Goal: Find specific page/section: Find specific page/section

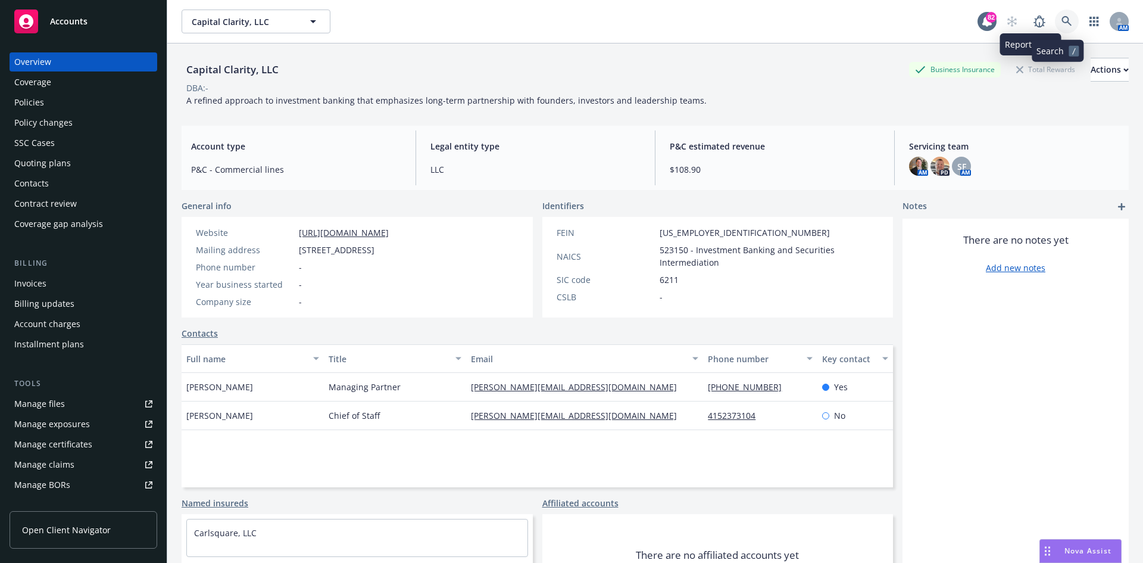
click at [1065, 17] on link at bounding box center [1067, 22] width 24 height 24
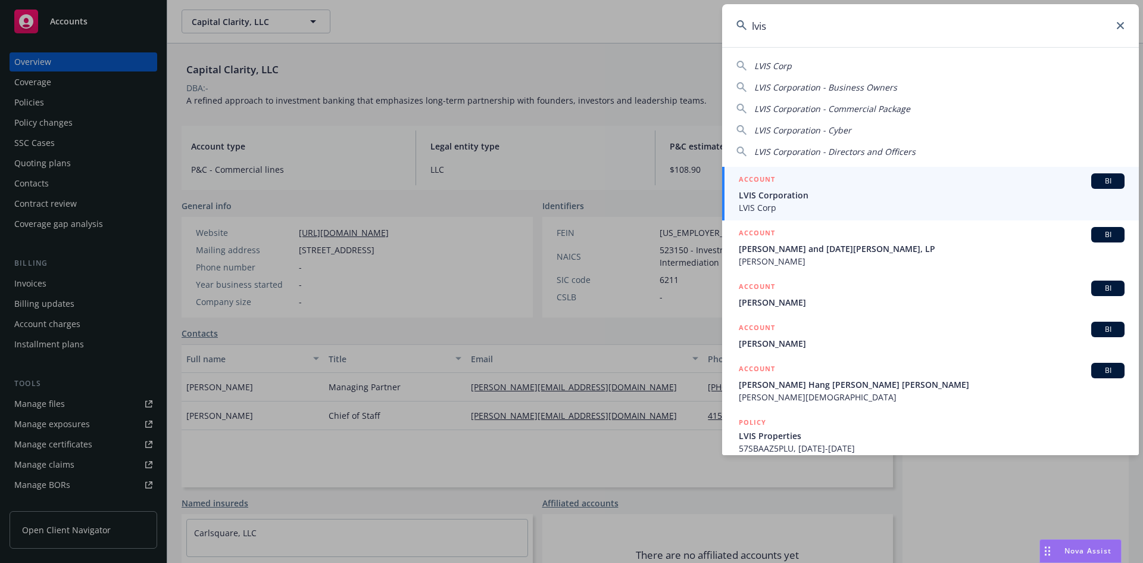
type input "lvis"
click at [746, 177] on h5 "ACCOUNT" at bounding box center [757, 180] width 36 height 14
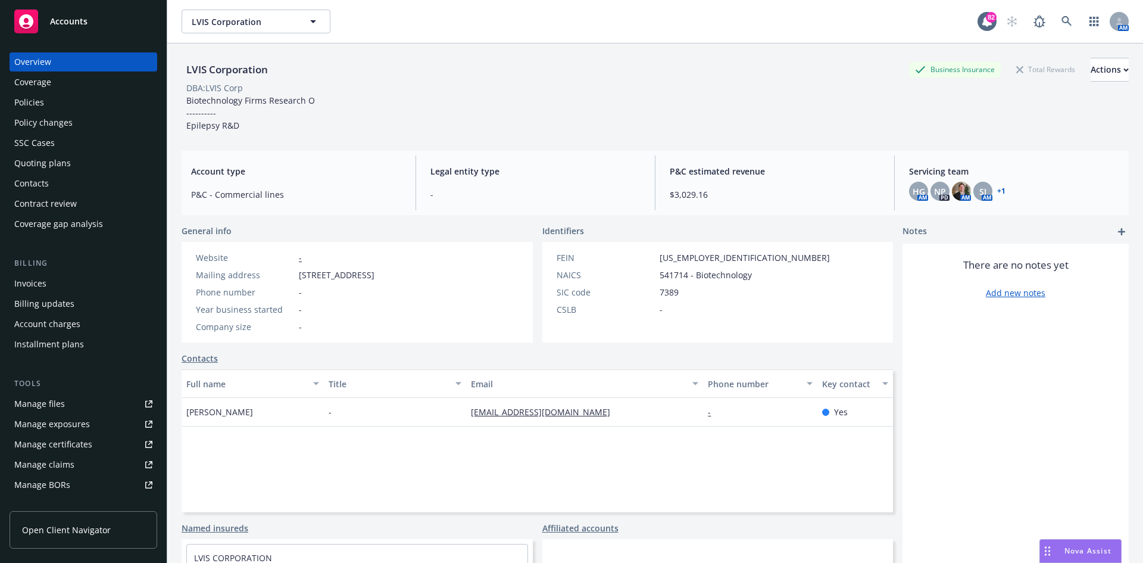
click at [66, 101] on div "Policies" at bounding box center [83, 102] width 138 height 19
